Goal: Task Accomplishment & Management: Complete application form

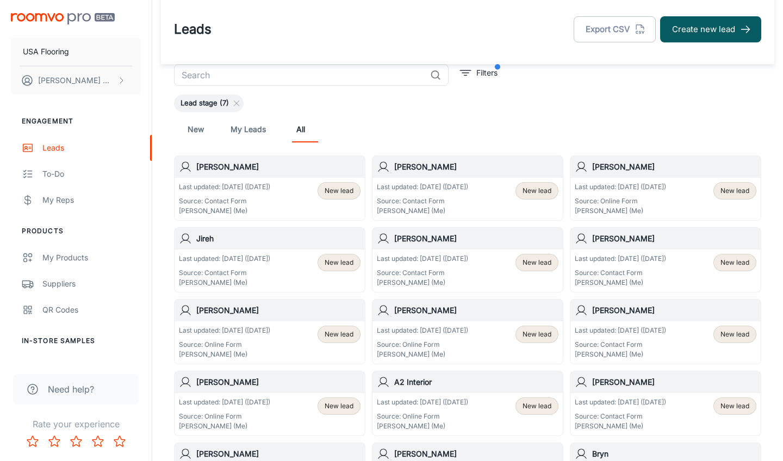
scroll to position [6, 0]
click at [693, 23] on button "Create new lead" at bounding box center [710, 29] width 101 height 26
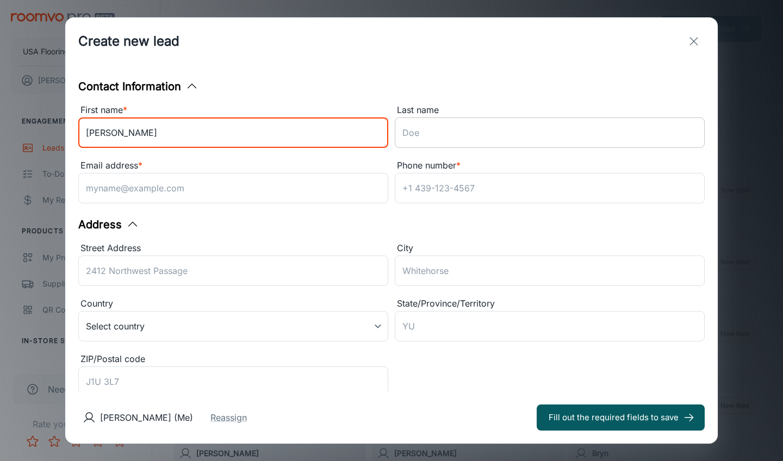
type input "[PERSON_NAME]"
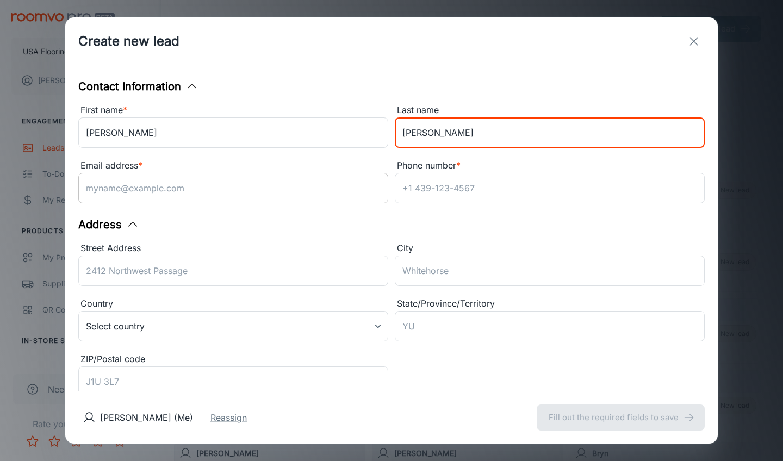
type input "[PERSON_NAME]"
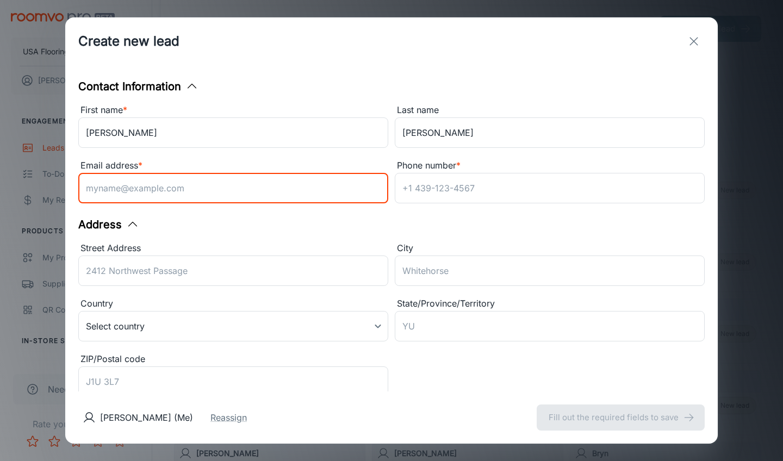
paste input "[EMAIL_ADDRESS][DOMAIN_NAME]"
type input "[EMAIL_ADDRESS][DOMAIN_NAME]"
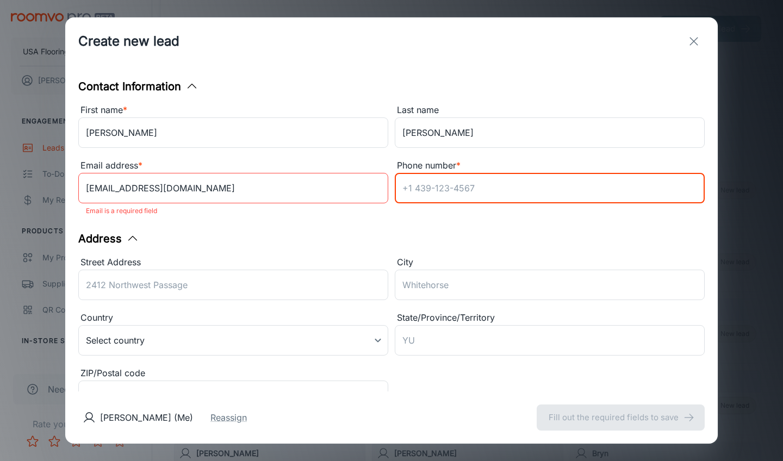
paste input "[EMAIL_ADDRESS][DOMAIN_NAME]"
type input "[EMAIL_ADDRESS][DOMAIN_NAME]"
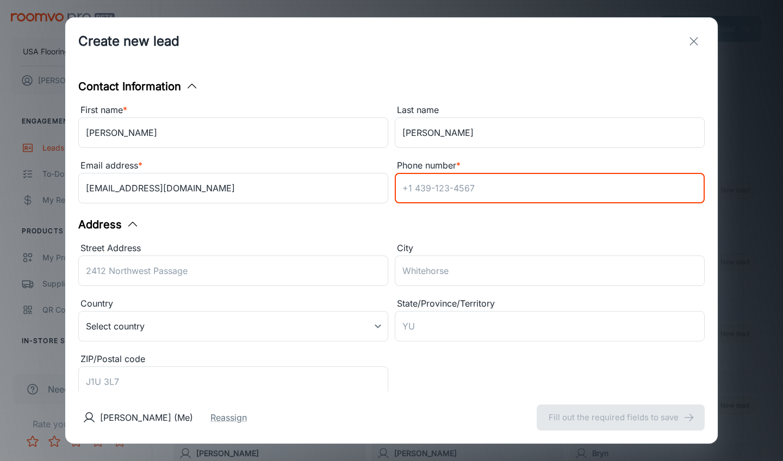
paste input "[PHONE_NUMBER]"
click at [407, 188] on input "[PHONE_NUMBER]" at bounding box center [550, 188] width 310 height 30
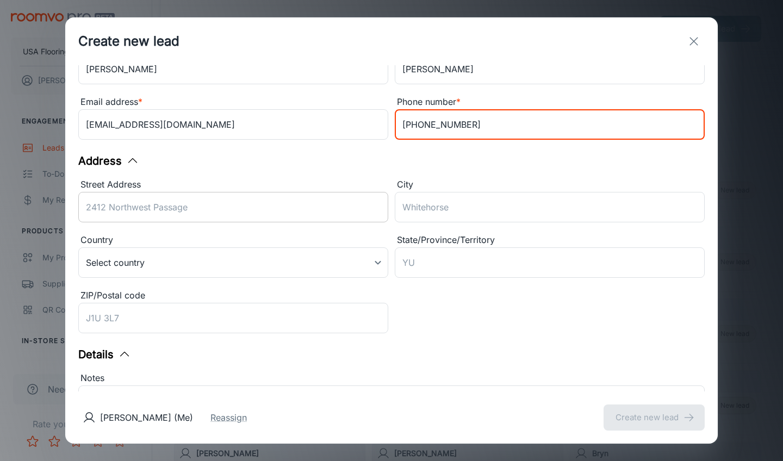
scroll to position [92, 0]
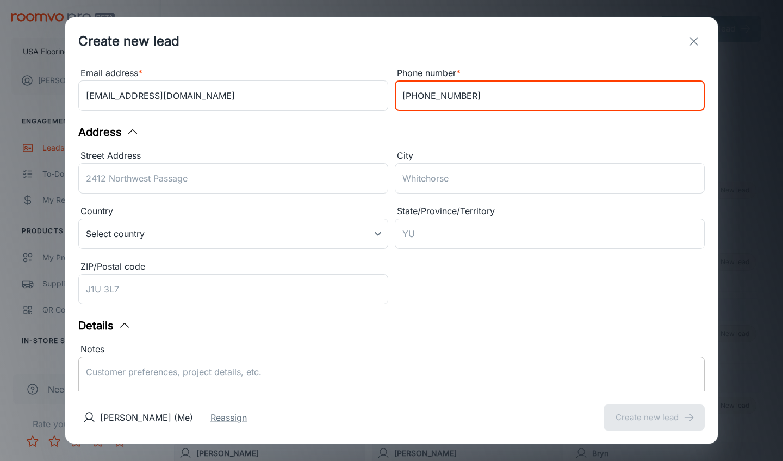
type input "[PHONE_NUMBER]"
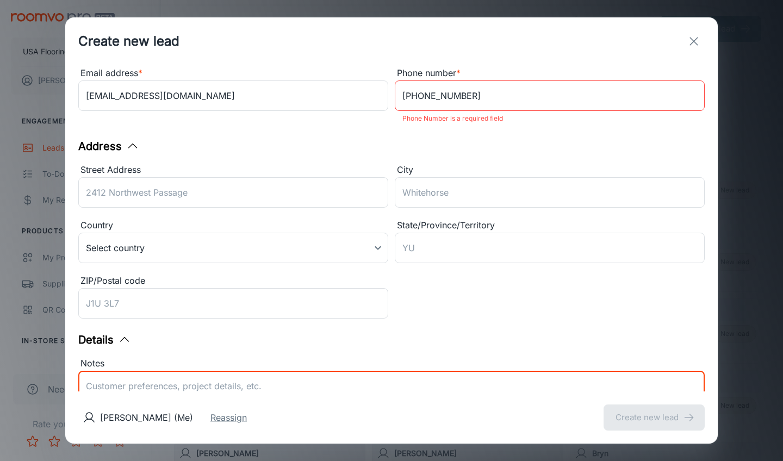
click at [225, 367] on div "Notes x ​" at bounding box center [391, 400] width 626 height 86
paste textarea "Contact Preference is Email Zip: Customer Interests: Carpet, Ceramic Tile, Hard…"
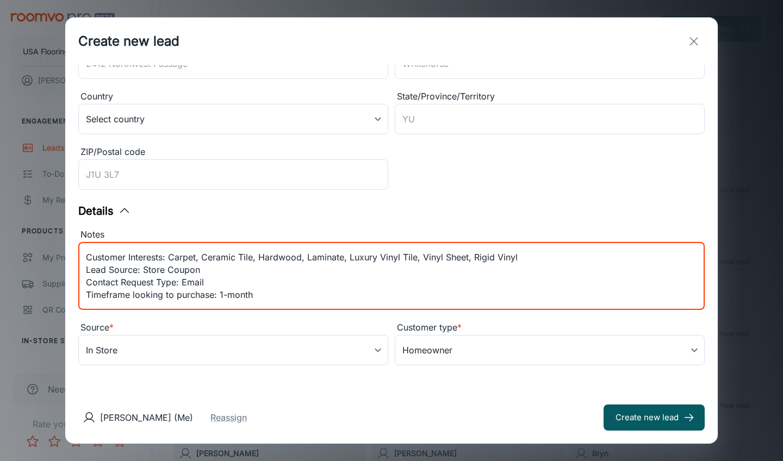
scroll to position [207, 0]
type textarea "Contact Preference is Email Zip: Customer Interests: Carpet, Ceramic Tile, Hard…"
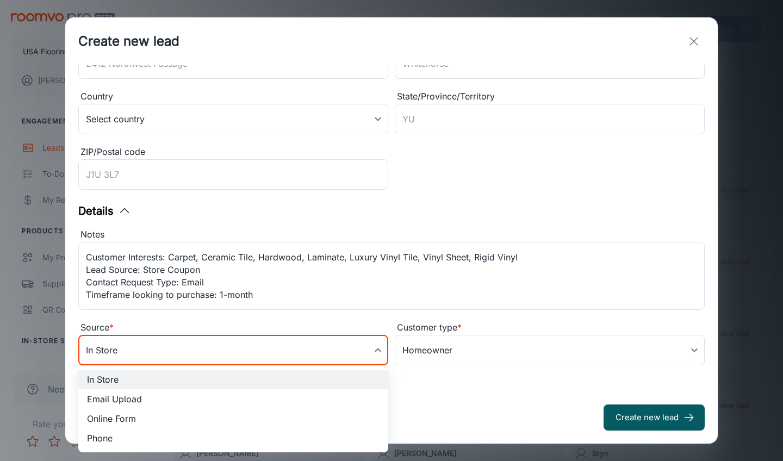
click at [222, 357] on body "USA Flooring Carson Worthington Engagement Leads To-do My Reps Products My Prod…" at bounding box center [391, 224] width 783 height 461
click at [178, 414] on li "Online Form" at bounding box center [233, 419] width 310 height 20
type input "online_form"
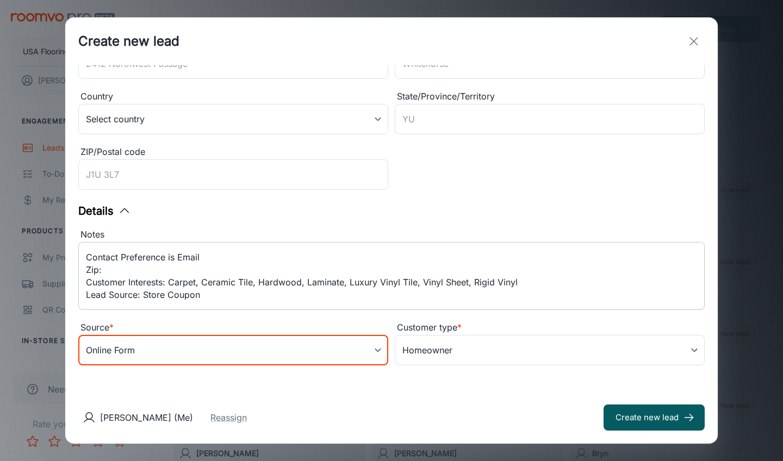
scroll to position [0, 0]
click at [97, 273] on textarea "Contact Preference is Email Zip: Customer Interests: Carpet, Ceramic Tile, Hard…" at bounding box center [391, 276] width 611 height 50
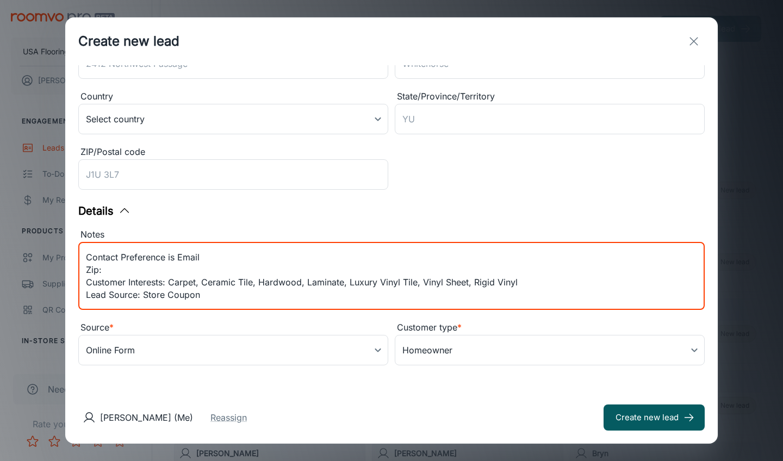
click at [97, 273] on textarea "Contact Preference is Email Zip: Customer Interests: Carpet, Ceramic Tile, Hard…" at bounding box center [391, 276] width 611 height 50
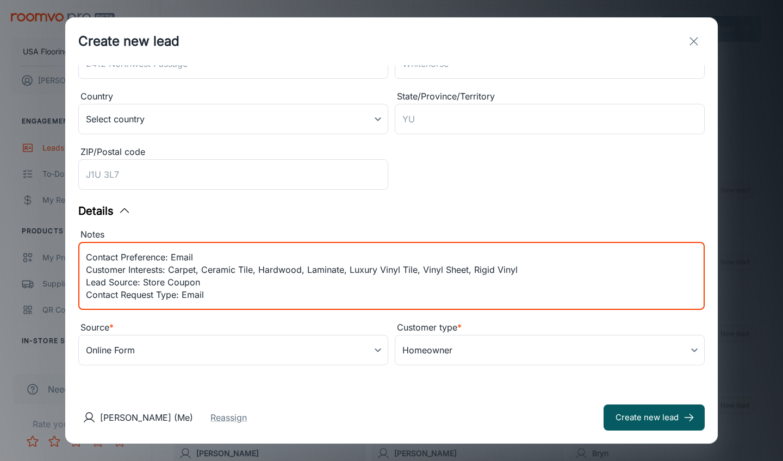
scroll to position [207, 0]
type textarea "Contact Preference: Email Customer Interests: Carpet, Ceramic Tile, Hardwood, L…"
click at [631, 405] on button "Create new lead" at bounding box center [653, 417] width 101 height 26
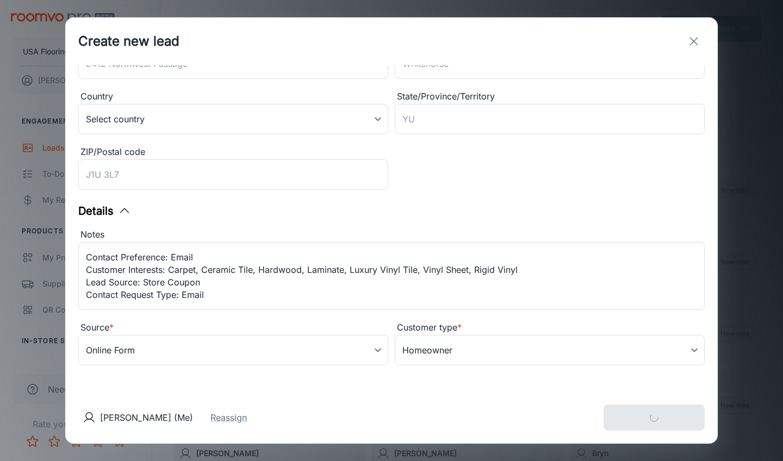
type input "in_store"
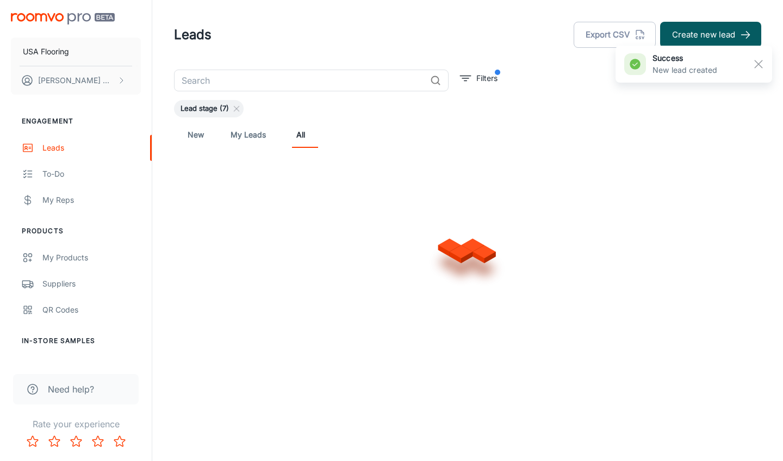
scroll to position [0, 0]
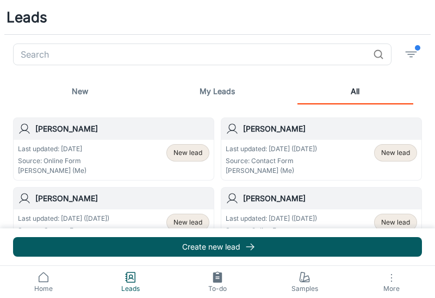
click at [133, 142] on div "Last updated: [DATE] Source: Online Form [PERSON_NAME] (Me) New lead" at bounding box center [114, 160] width 200 height 40
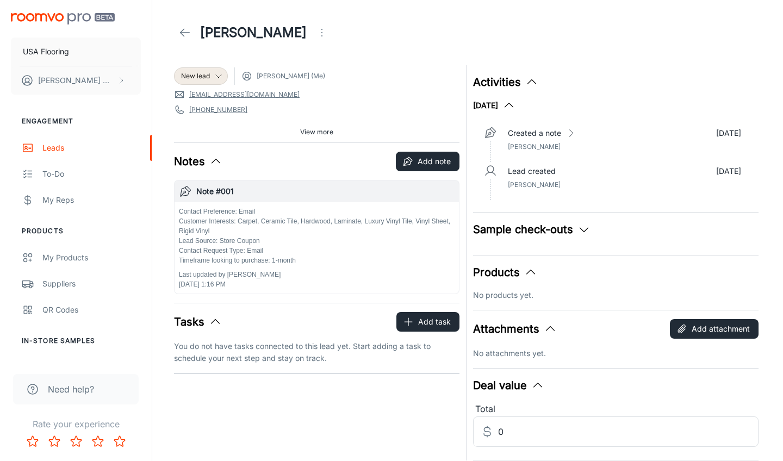
click at [292, 220] on p "Contact Preference: Email Customer Interests: Carpet, Ceramic Tile, Hardwood, L…" at bounding box center [317, 236] width 276 height 59
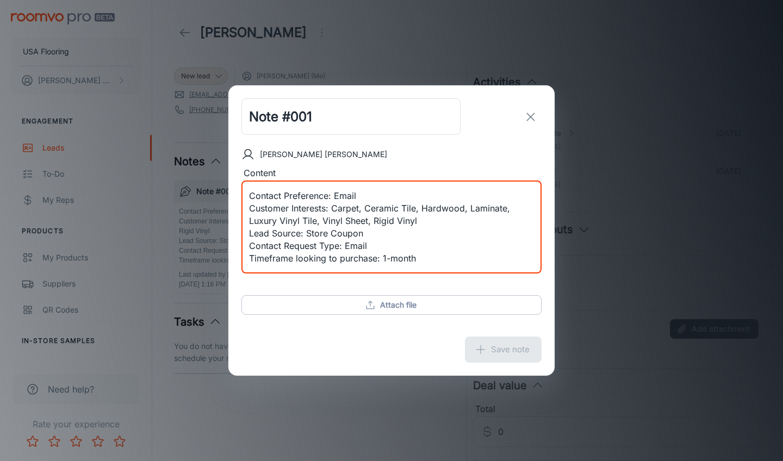
click at [250, 194] on textarea "Contact Preference: Email Customer Interests: Carpet, Ceramic Tile, Hardwood, L…" at bounding box center [391, 227] width 285 height 75
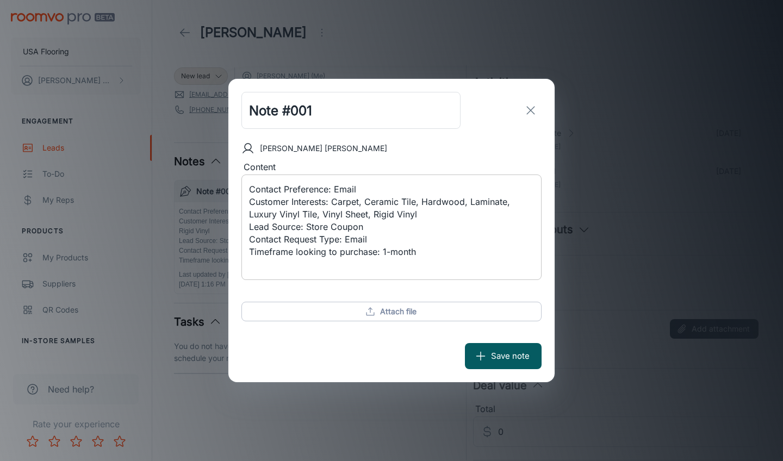
click at [283, 176] on div "Contact Preference: Email Customer Interests: Carpet, Ceramic Tile, Hardwood, L…" at bounding box center [391, 226] width 300 height 105
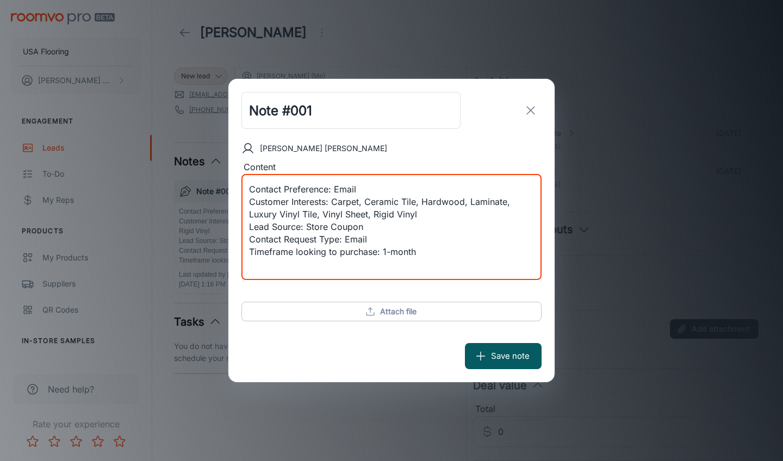
click at [281, 185] on textarea "Contact Preference: Email Customer Interests: Carpet, Ceramic Tile, Hardwood, L…" at bounding box center [391, 227] width 285 height 88
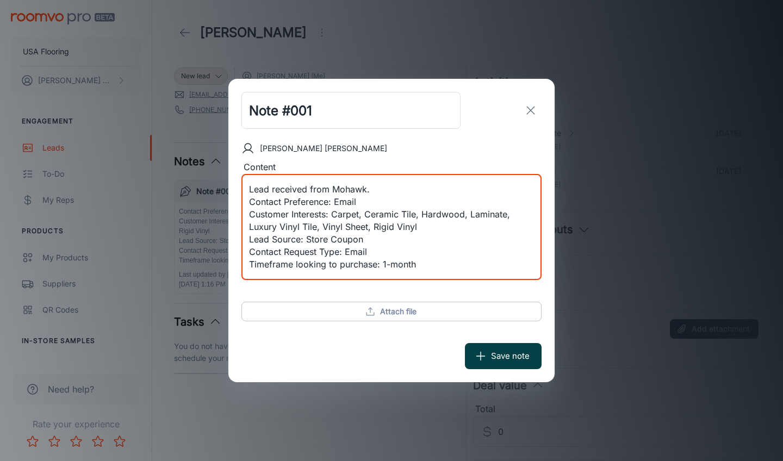
type textarea "Lead received from Mohawk. Contact Preference: Email Customer Interests: Carpet…"
click at [434, 297] on button "Save note" at bounding box center [503, 356] width 77 height 26
